Goal: Navigation & Orientation: Find specific page/section

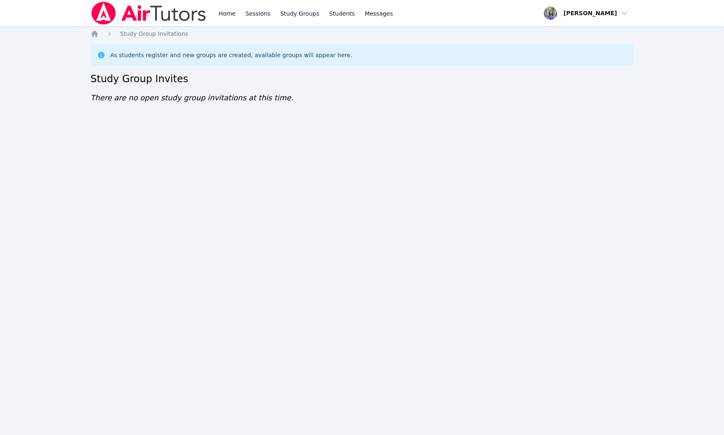
click at [378, 138] on div "Home Sessions Study Groups Students Messages Open user menu [PERSON_NAME] Open …" at bounding box center [362, 217] width 724 height 435
